Goal: Check status: Check status

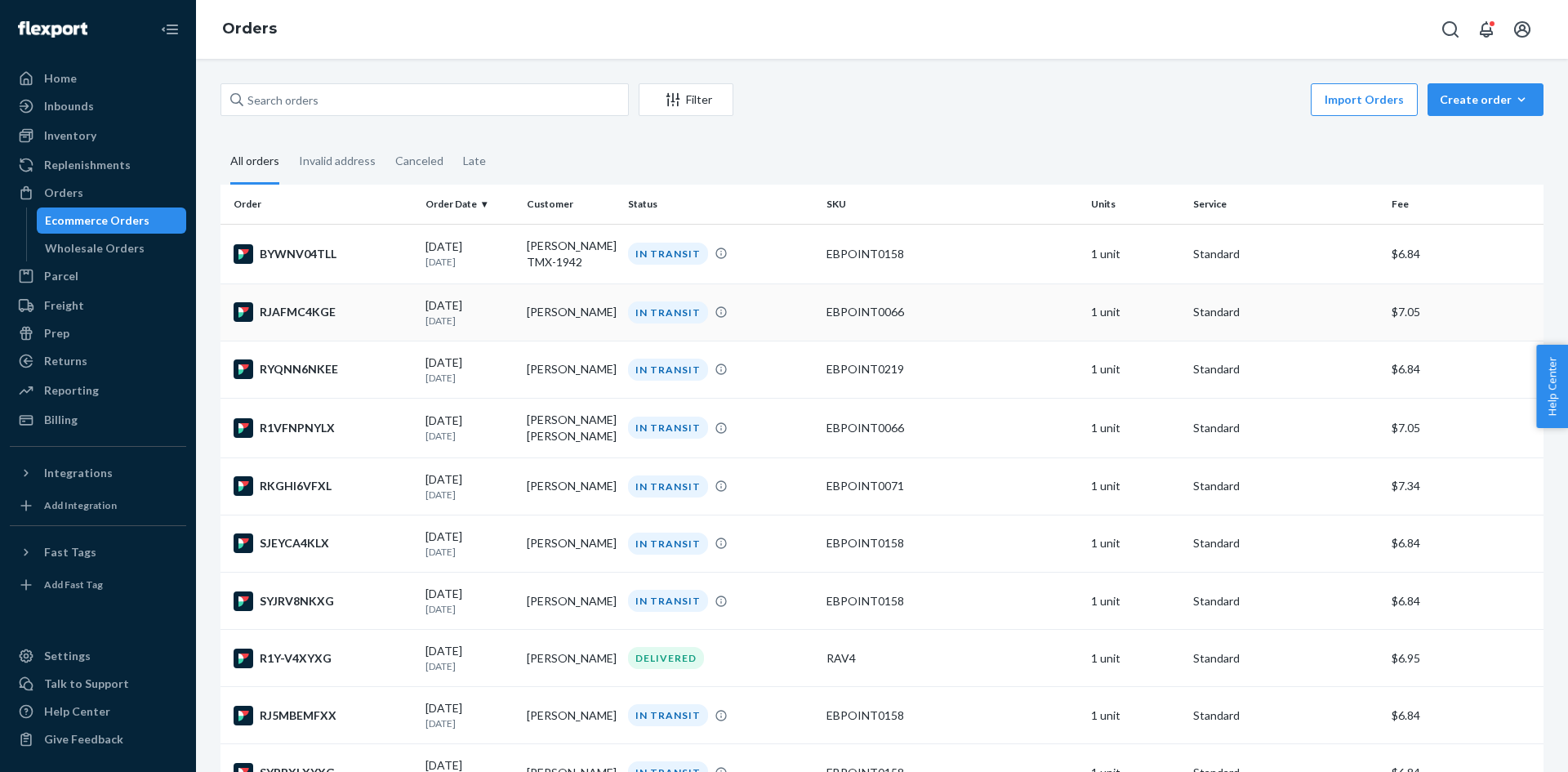
click at [579, 317] on td "[PERSON_NAME]" at bounding box center [571, 311] width 101 height 57
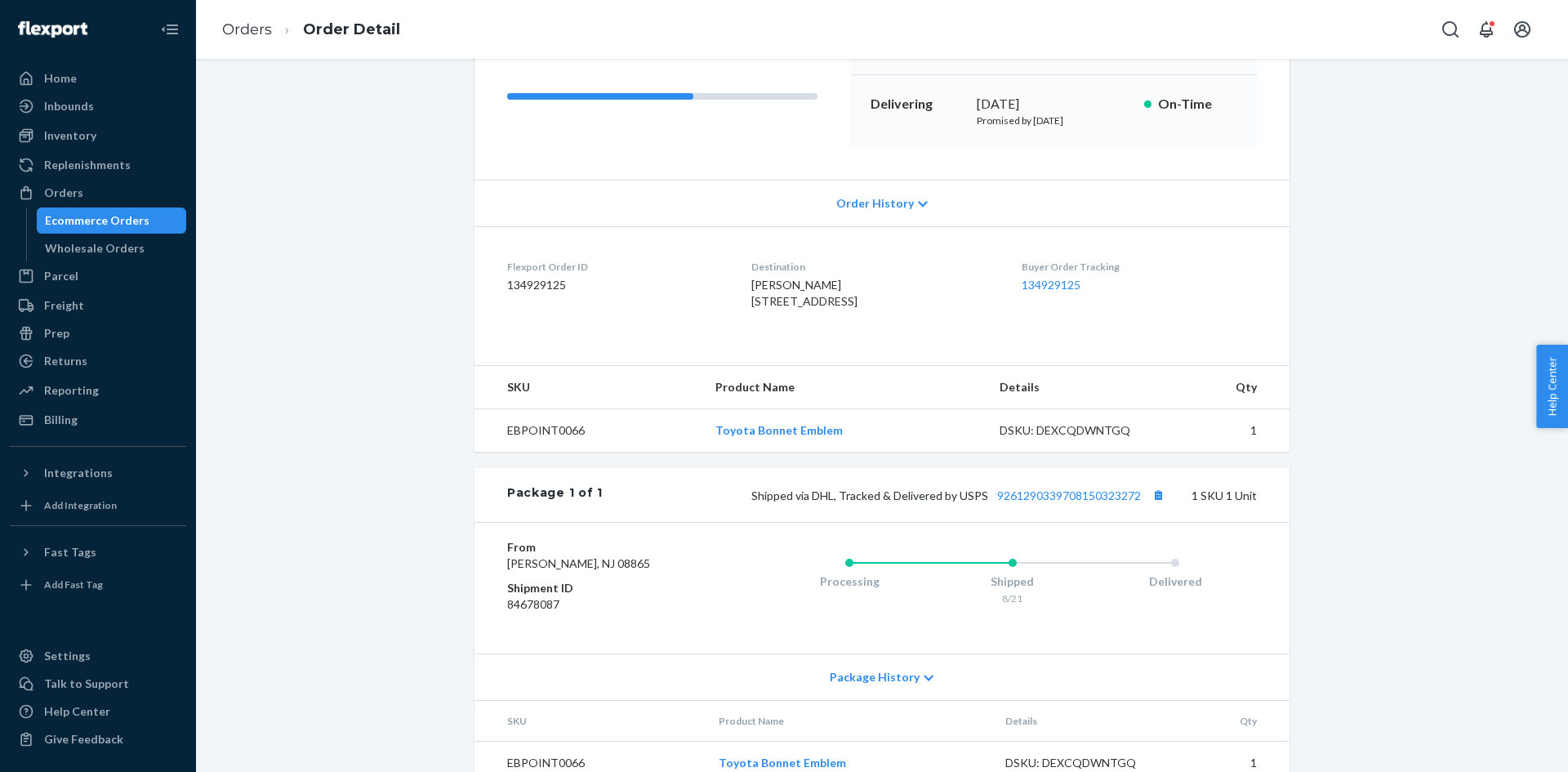
scroll to position [311, 0]
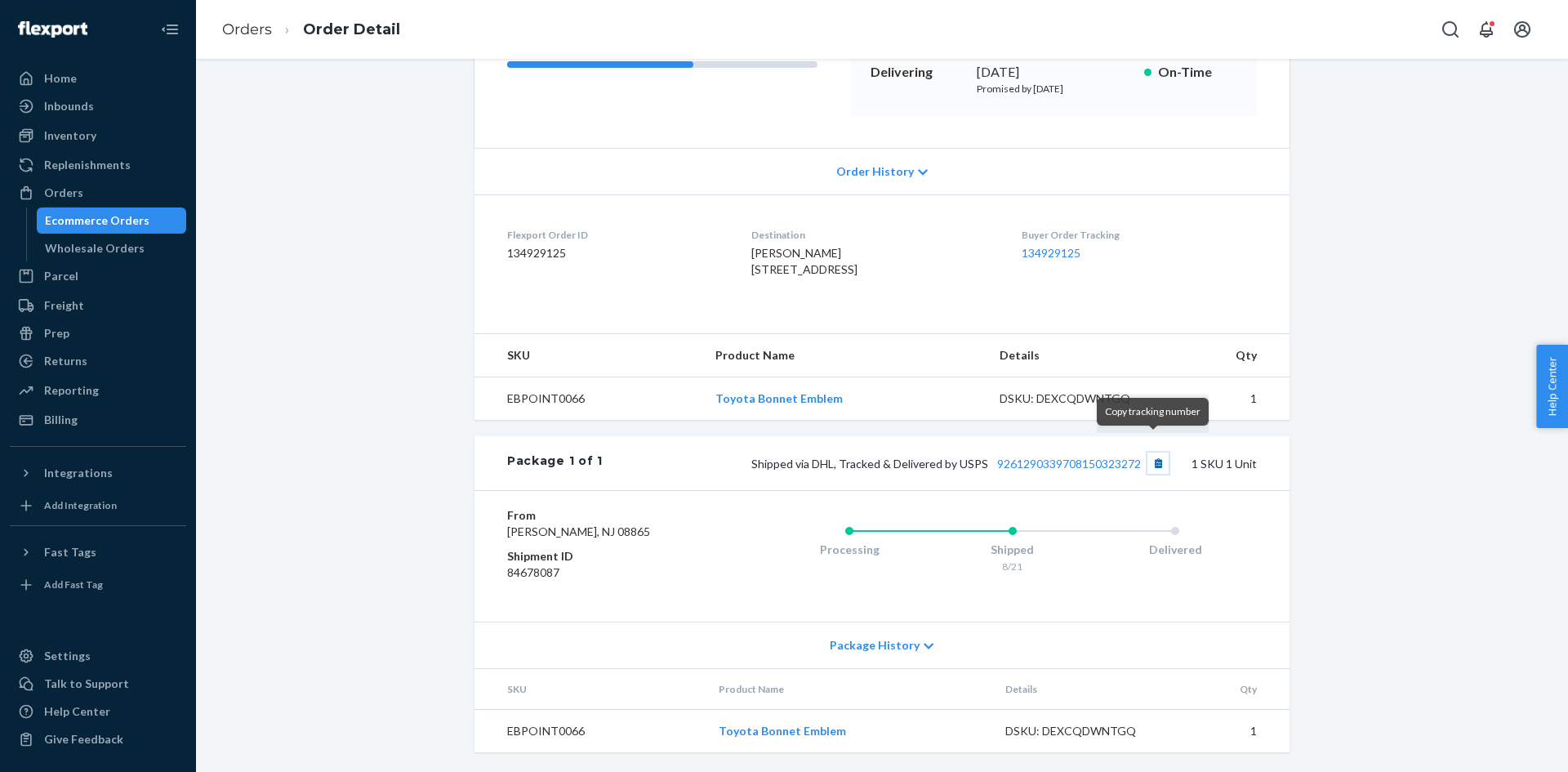
click at [1147, 453] on button "Copy tracking number" at bounding box center [1158, 464] width 22 height 22
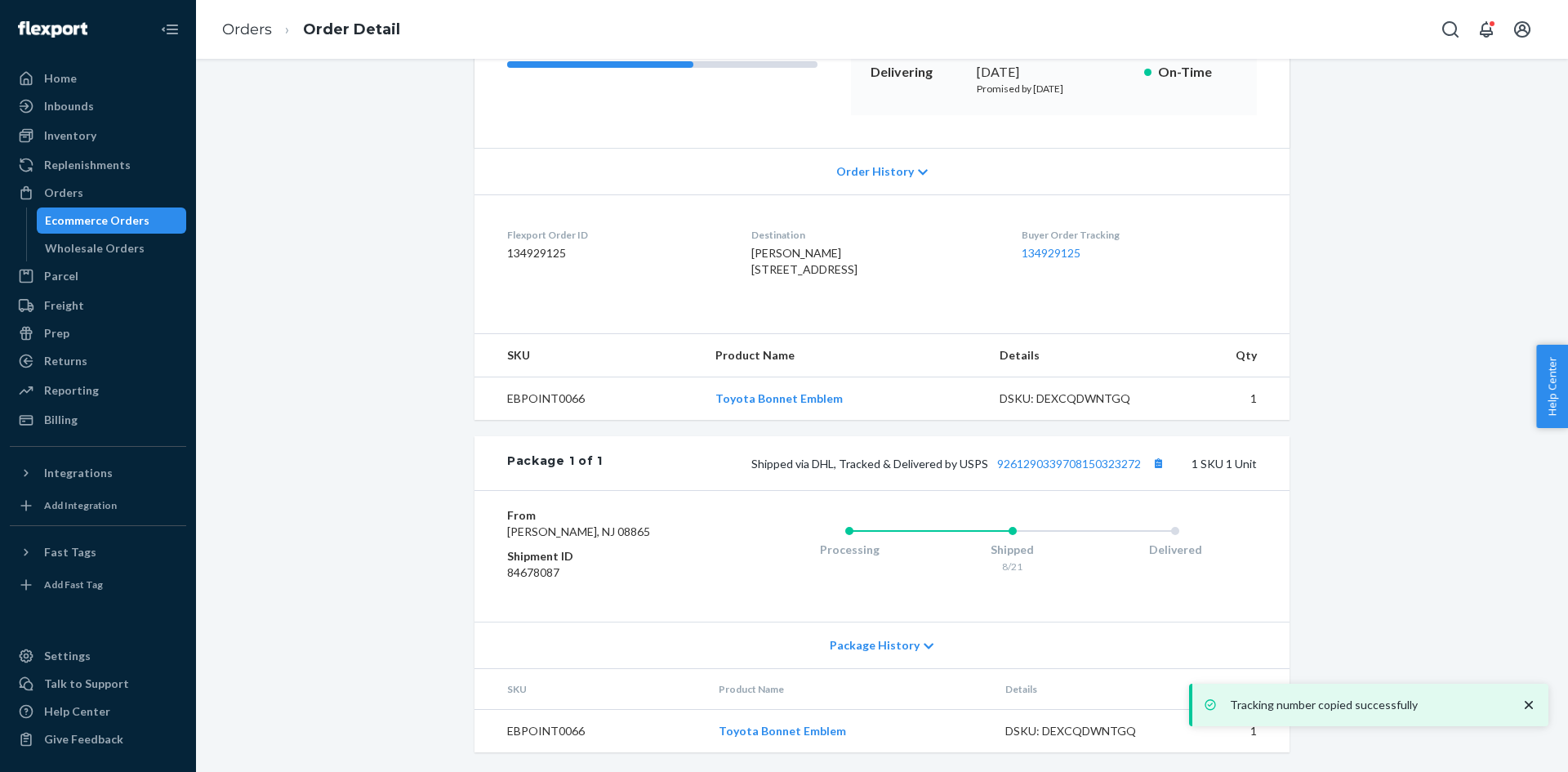
click at [174, 223] on div "Ecommerce Orders" at bounding box center [112, 220] width 147 height 23
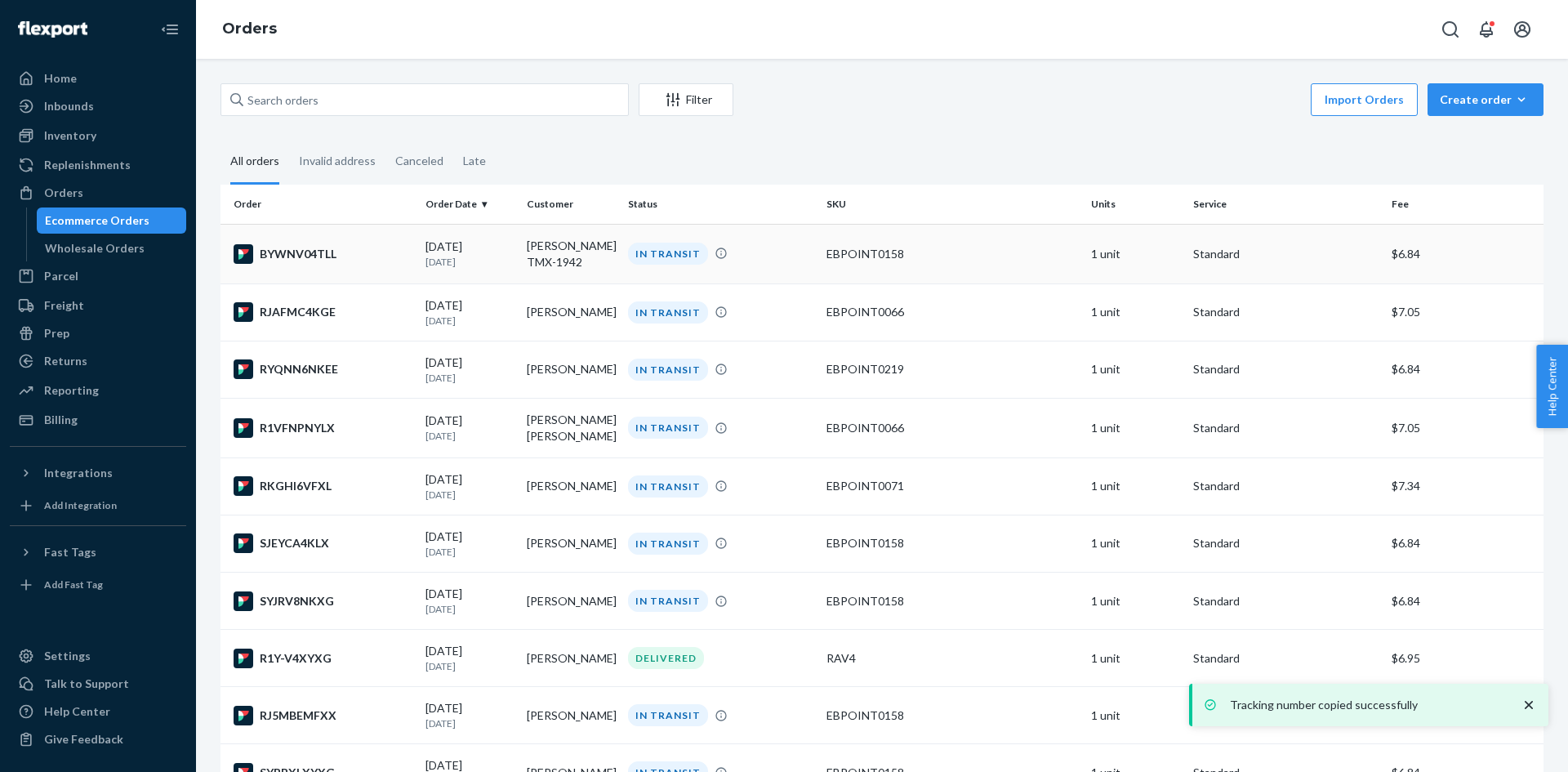
click at [598, 261] on td "[PERSON_NAME] TMX-1942" at bounding box center [571, 253] width 101 height 60
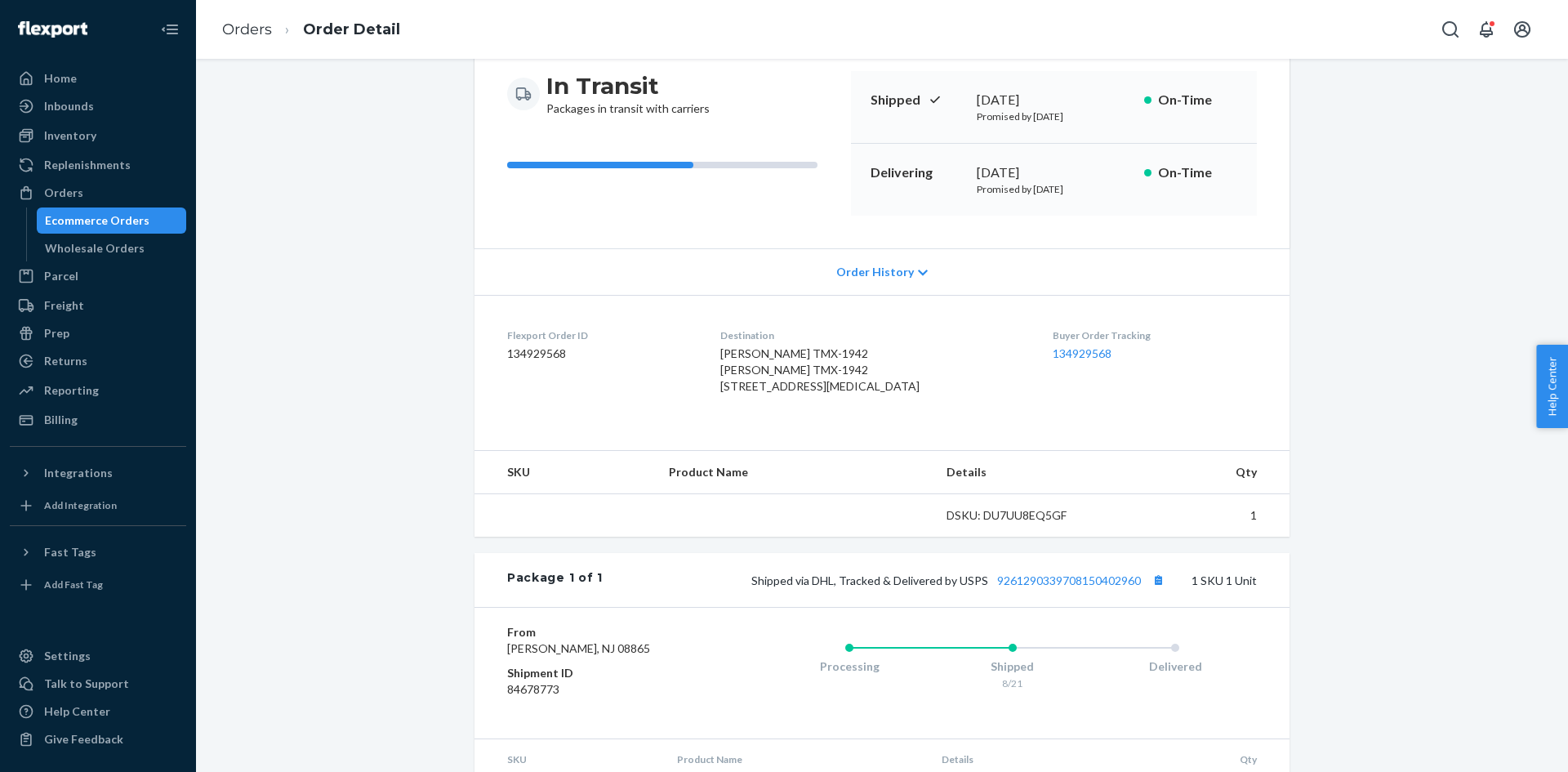
scroll to position [281, 0]
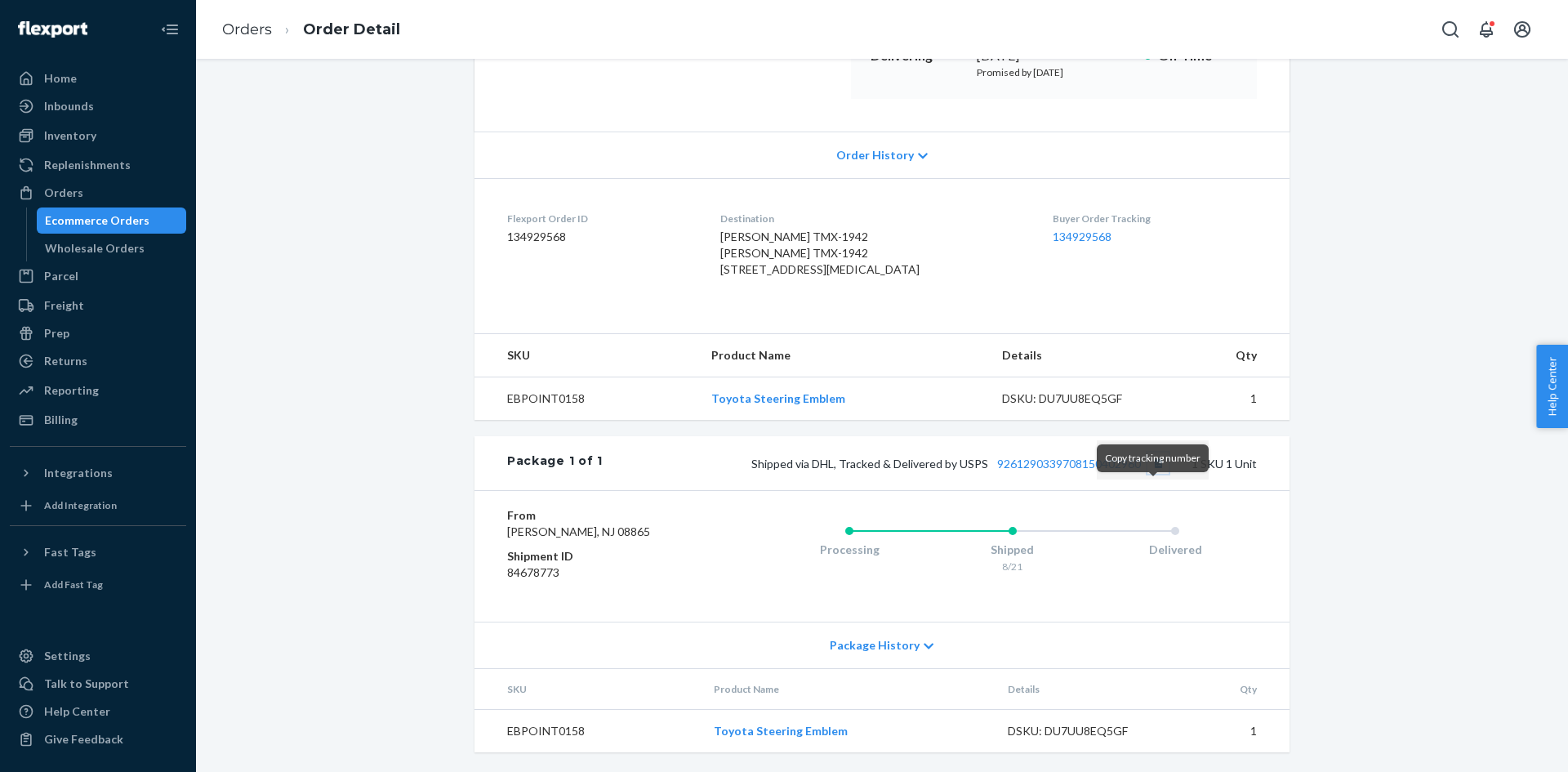
click at [1154, 473] on button "Copy tracking number" at bounding box center [1158, 464] width 22 height 22
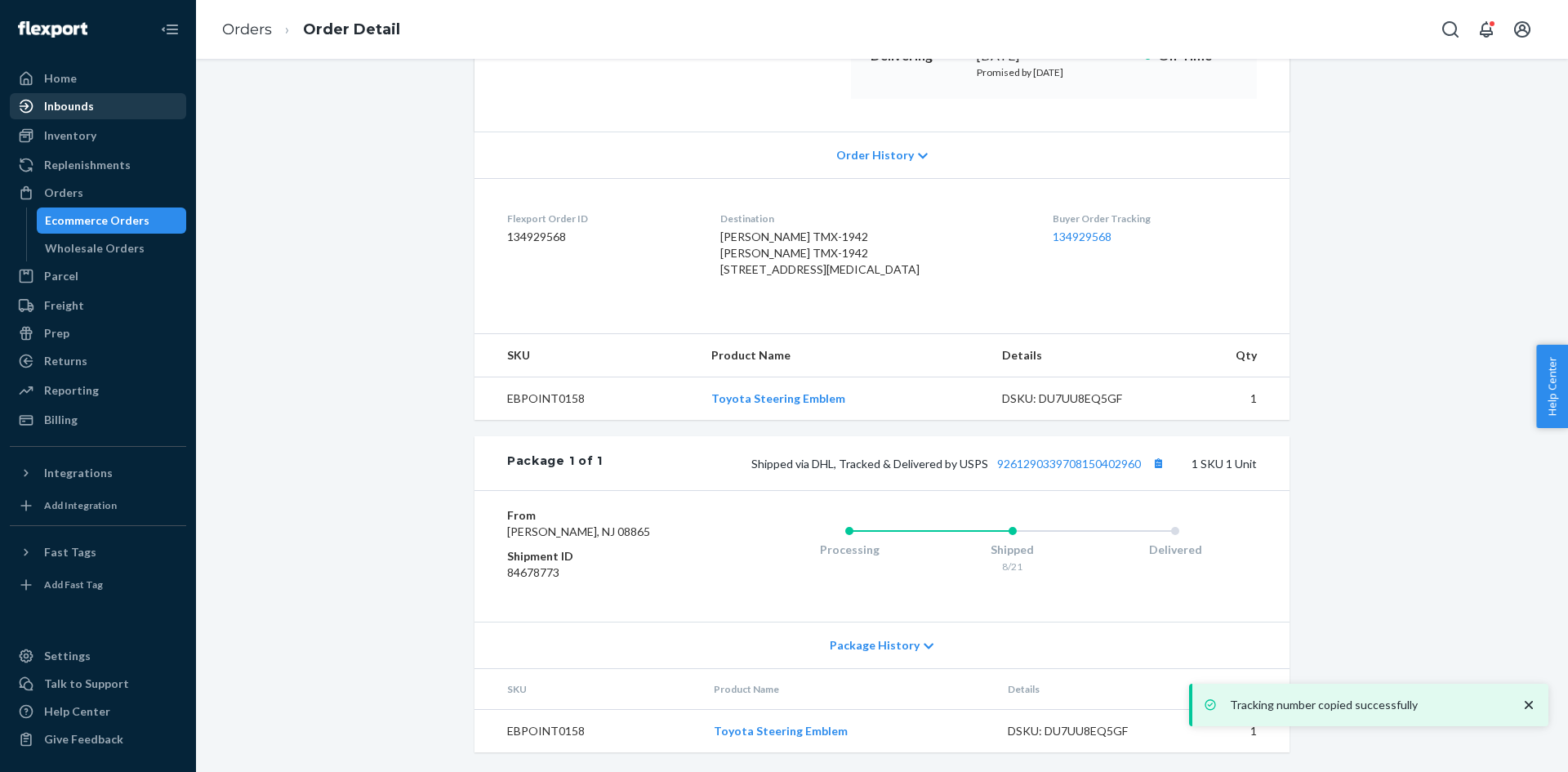
click at [115, 107] on div "Inbounds" at bounding box center [98, 106] width 173 height 23
